Goal: Check status: Check status

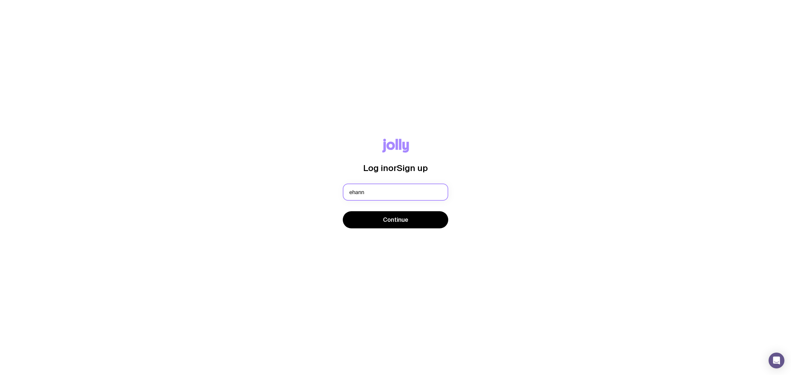
type input "[EMAIL_ADDRESS][DOMAIN_NAME]"
click at [397, 218] on span "Continue" at bounding box center [395, 220] width 25 height 8
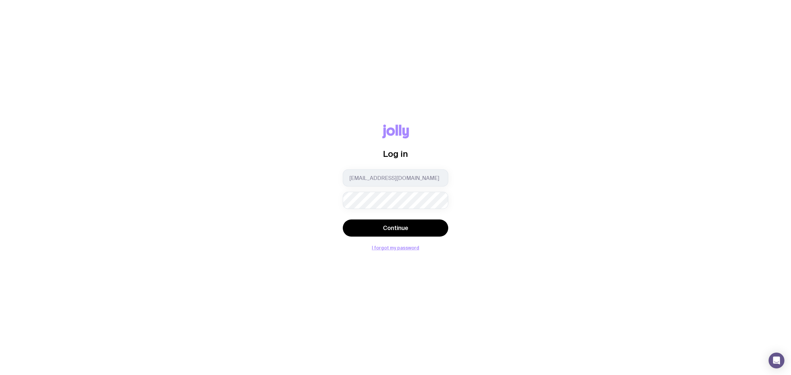
click at [343, 219] on button "Continue" at bounding box center [395, 227] width 105 height 17
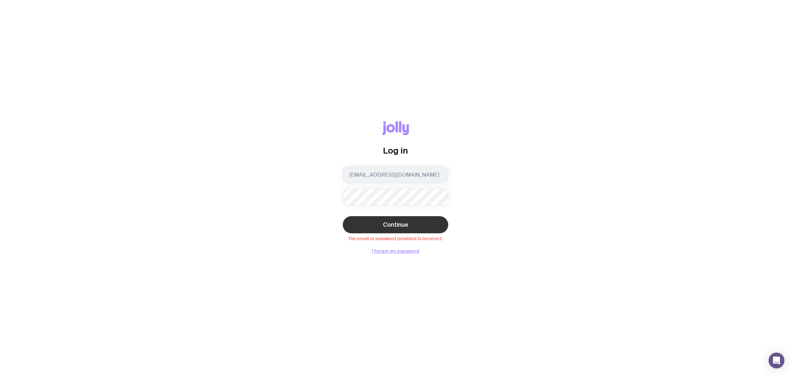
click at [397, 224] on span "Continue" at bounding box center [395, 225] width 25 height 8
click at [343, 216] on button "Continue" at bounding box center [395, 224] width 105 height 17
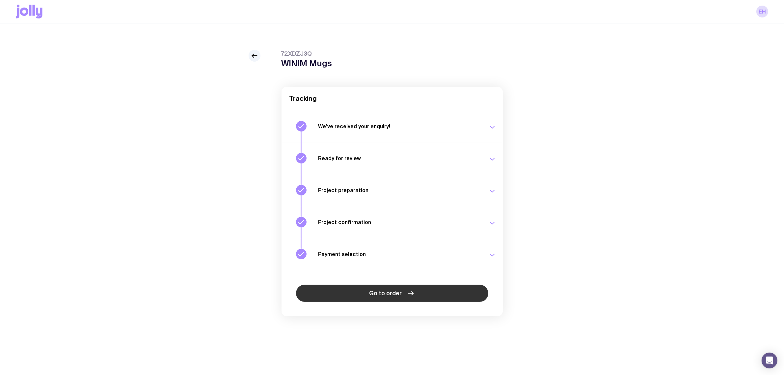
click at [400, 290] on span "Go to order" at bounding box center [385, 293] width 33 height 8
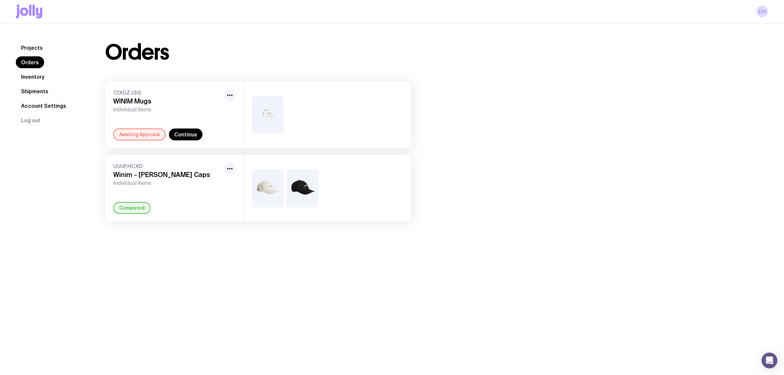
click at [146, 130] on div "Awaiting Approval" at bounding box center [139, 134] width 52 height 12
click at [179, 132] on link "Continue" at bounding box center [186, 134] width 34 height 12
